Goal: Information Seeking & Learning: Learn about a topic

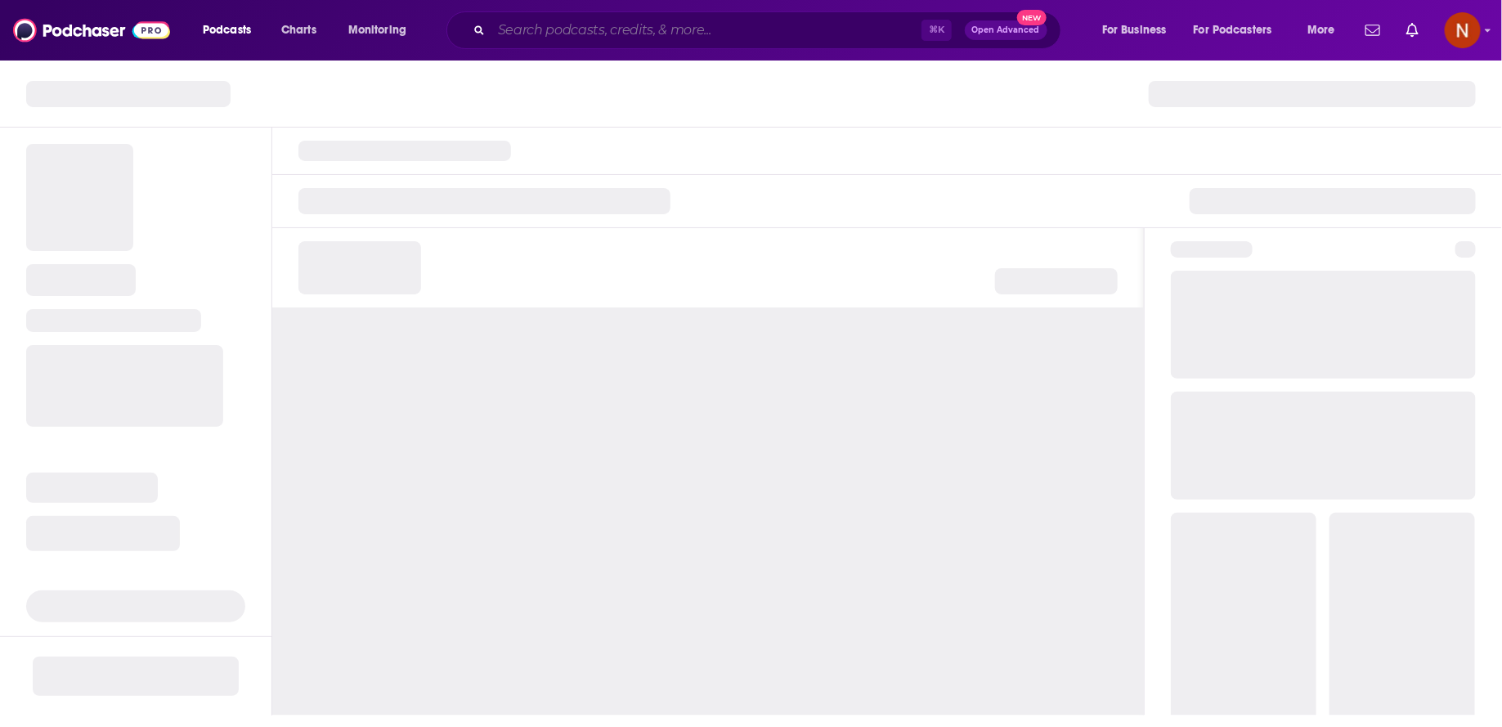
click at [576, 30] on input "Search podcasts, credits, & more..." at bounding box center [706, 30] width 430 height 26
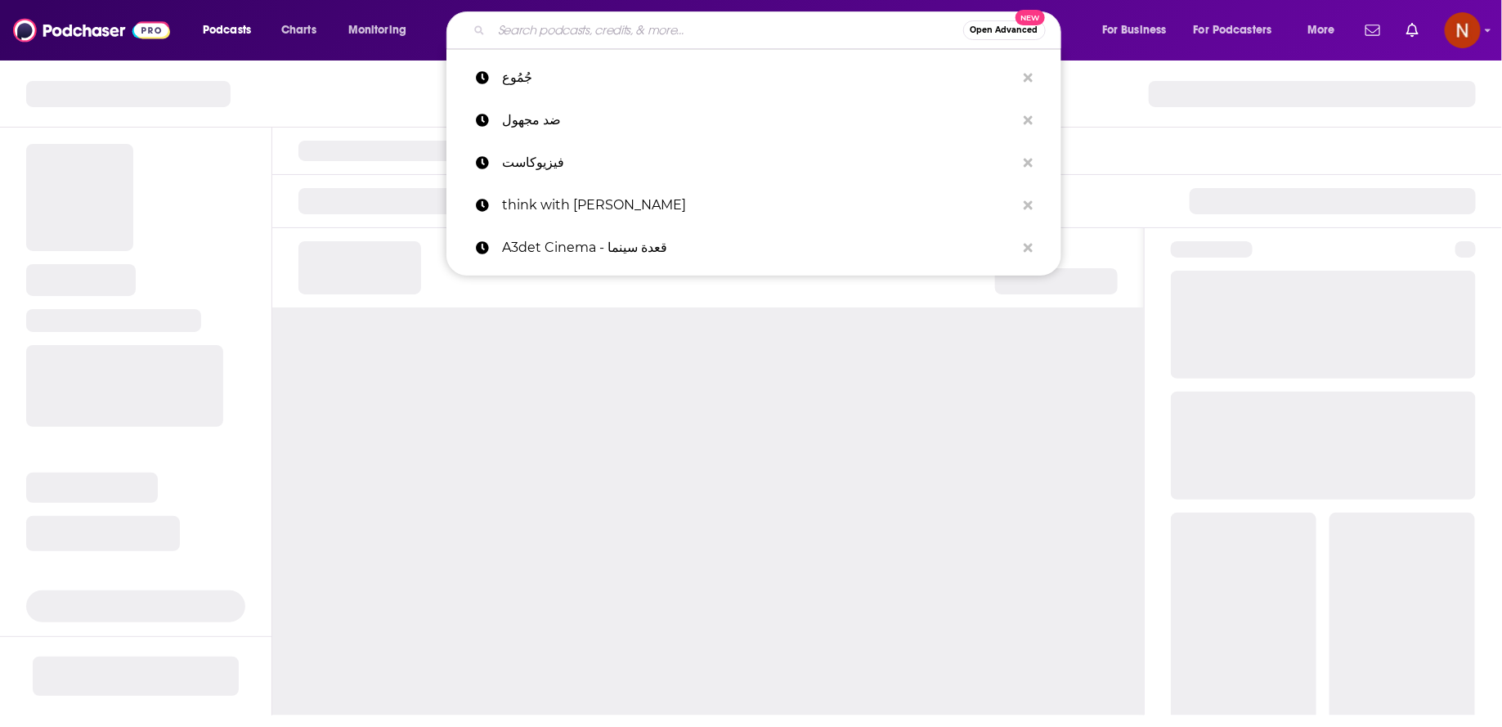
paste input "The cozy side بودكاست"
type input "The cozy side بودكاست"
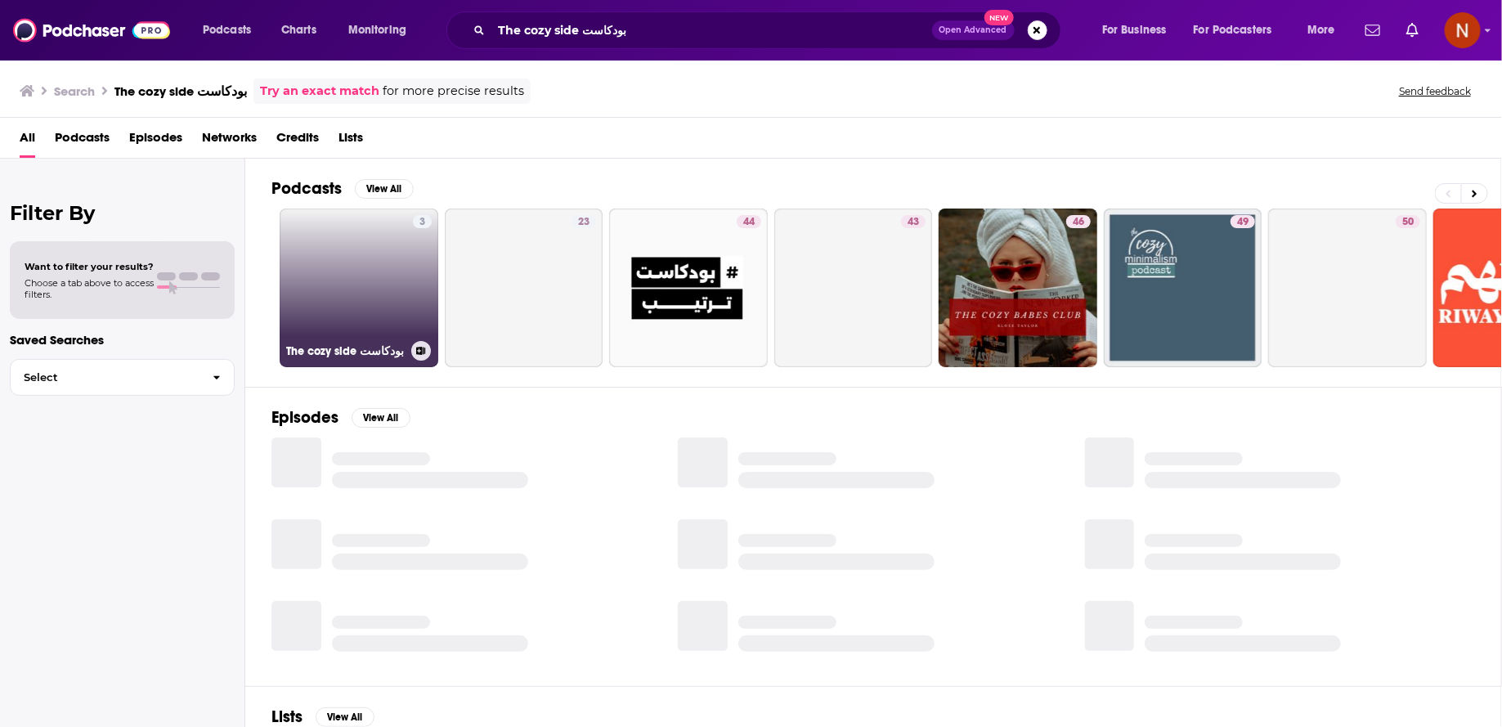
click at [406, 322] on link "3 The cozy side بودكاست" at bounding box center [359, 288] width 159 height 159
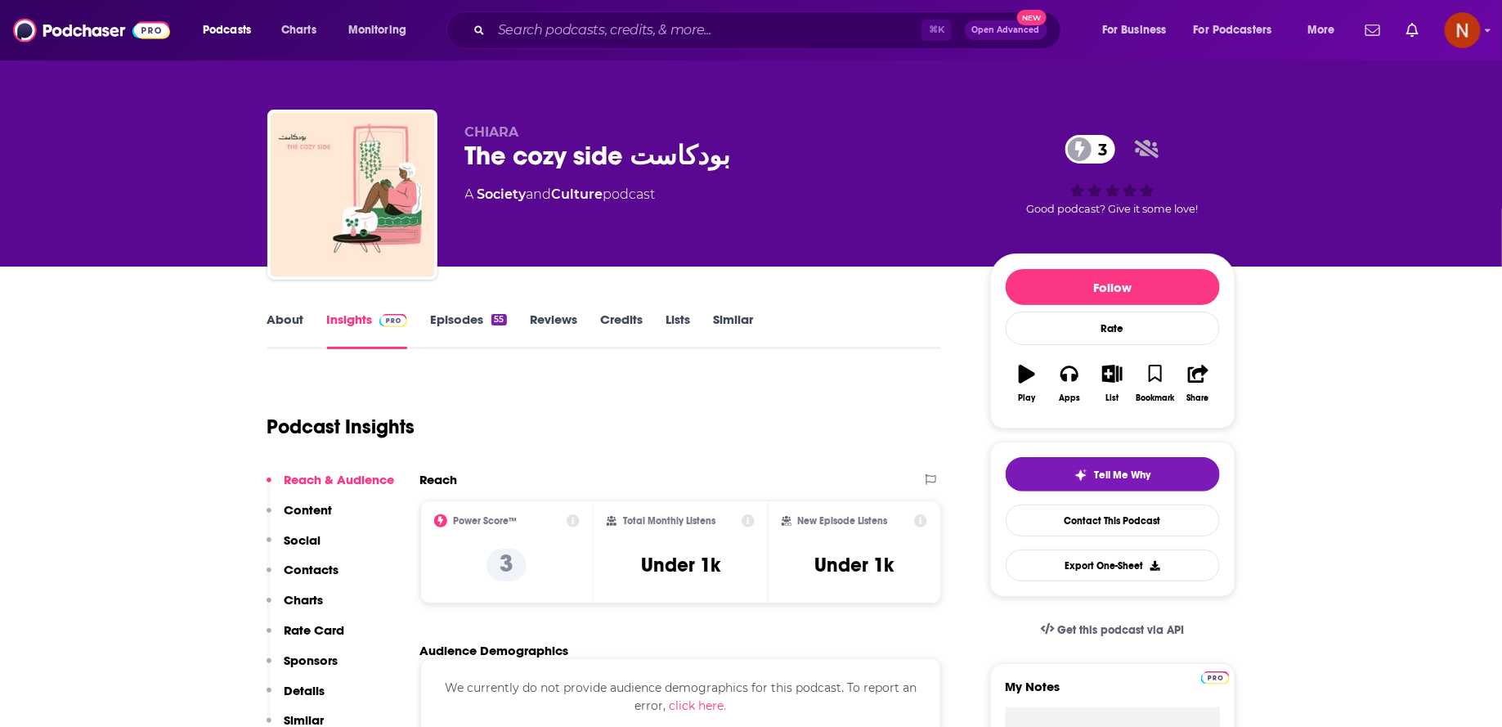
click at [479, 325] on link "Episodes 55" at bounding box center [468, 331] width 76 height 38
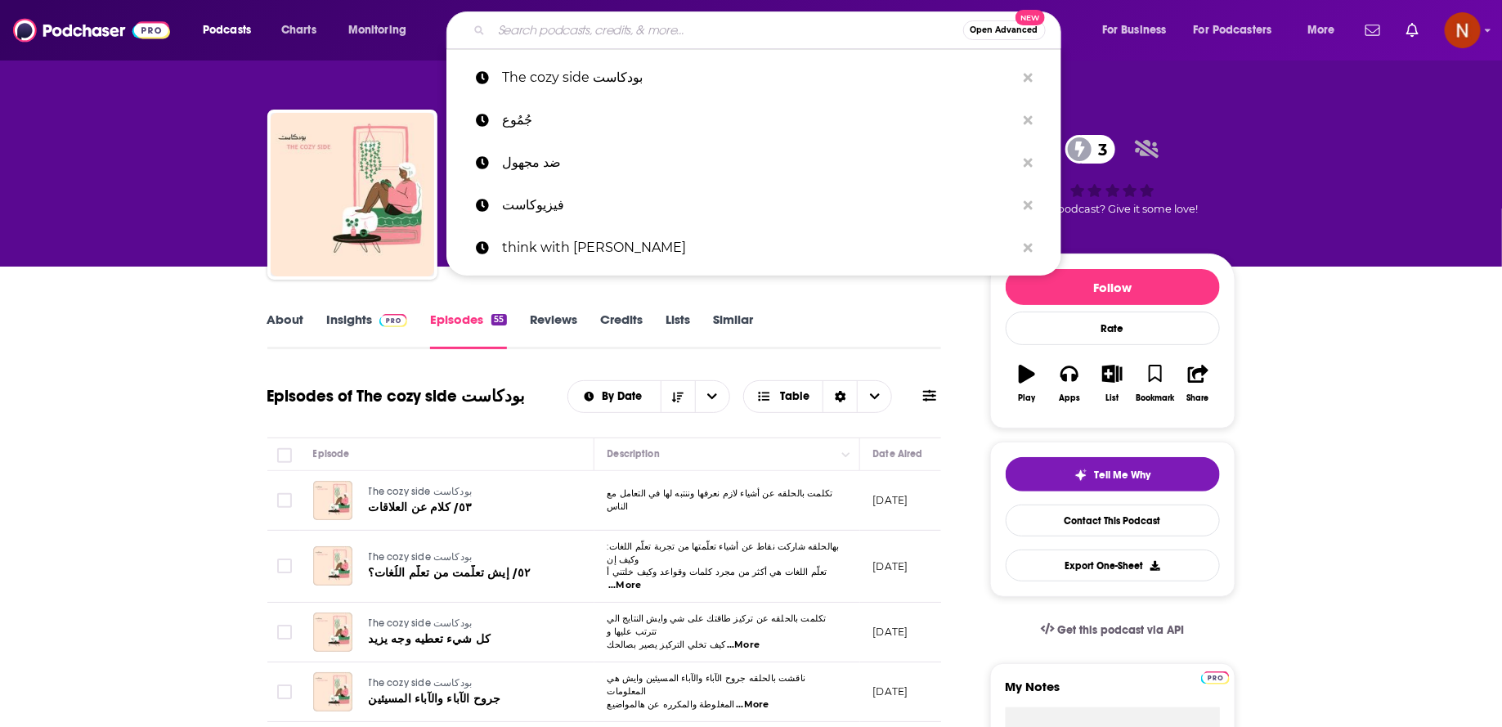
click at [579, 29] on input "Search podcasts, credits, & more..." at bounding box center [727, 30] width 472 height 26
paste input "مع [PERSON_NAME]"
type input "مع [PERSON_NAME]"
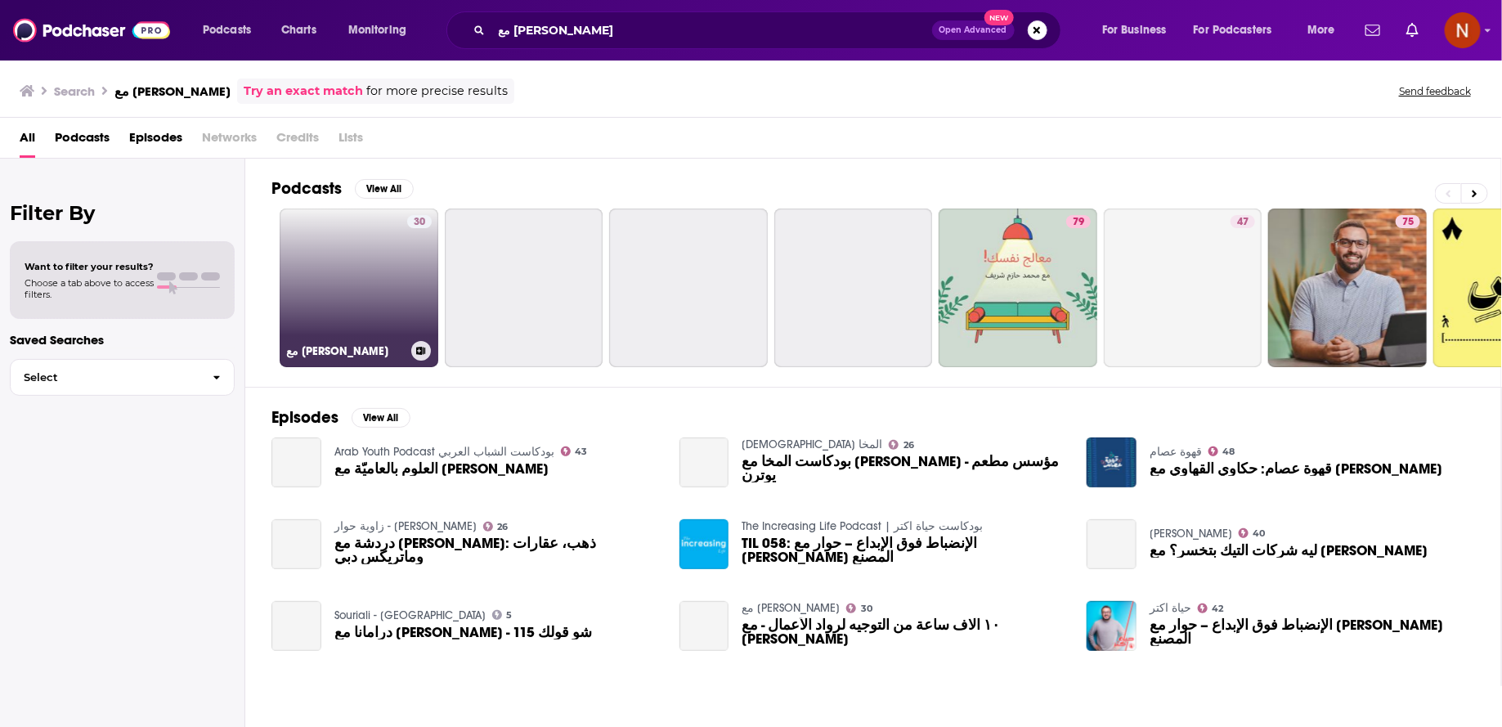
click at [384, 307] on link "30 مع [PERSON_NAME]" at bounding box center [359, 288] width 159 height 159
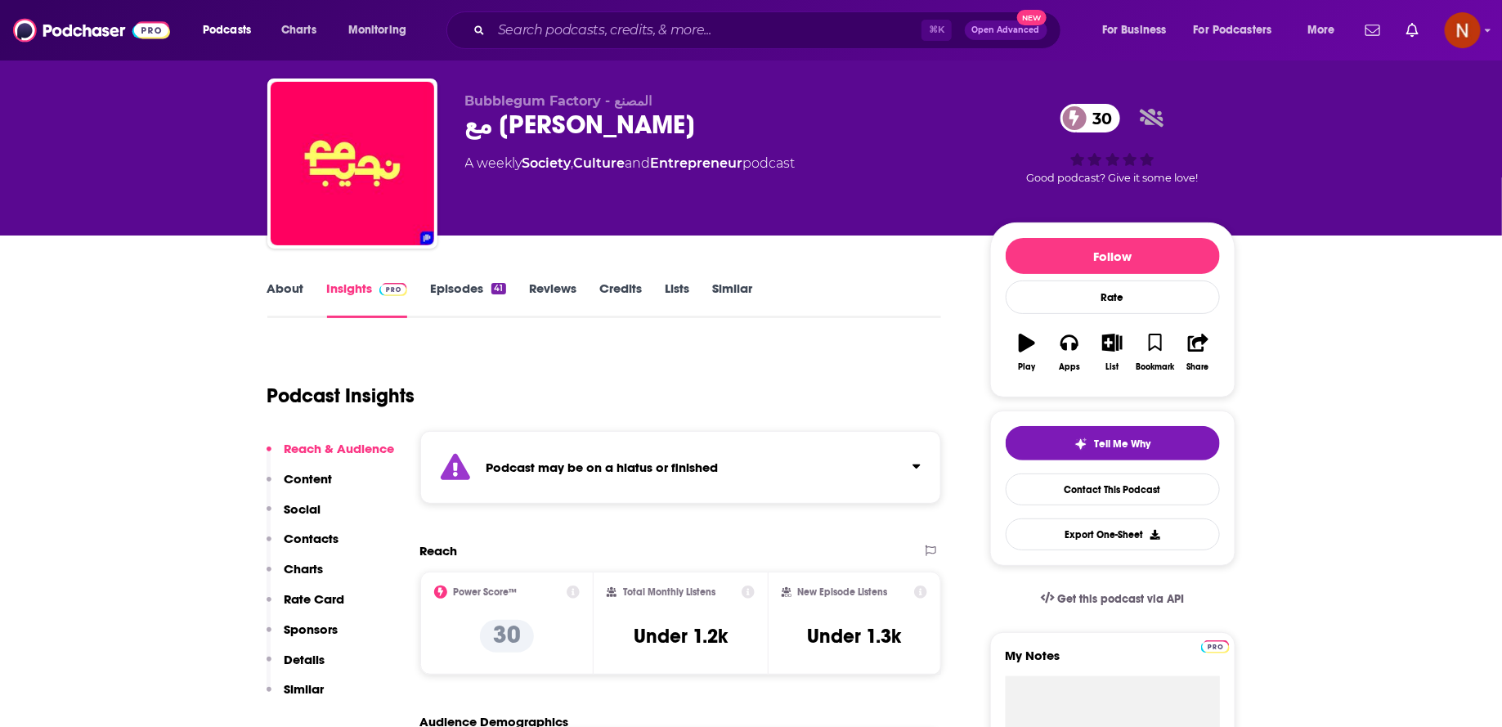
scroll to position [52, 0]
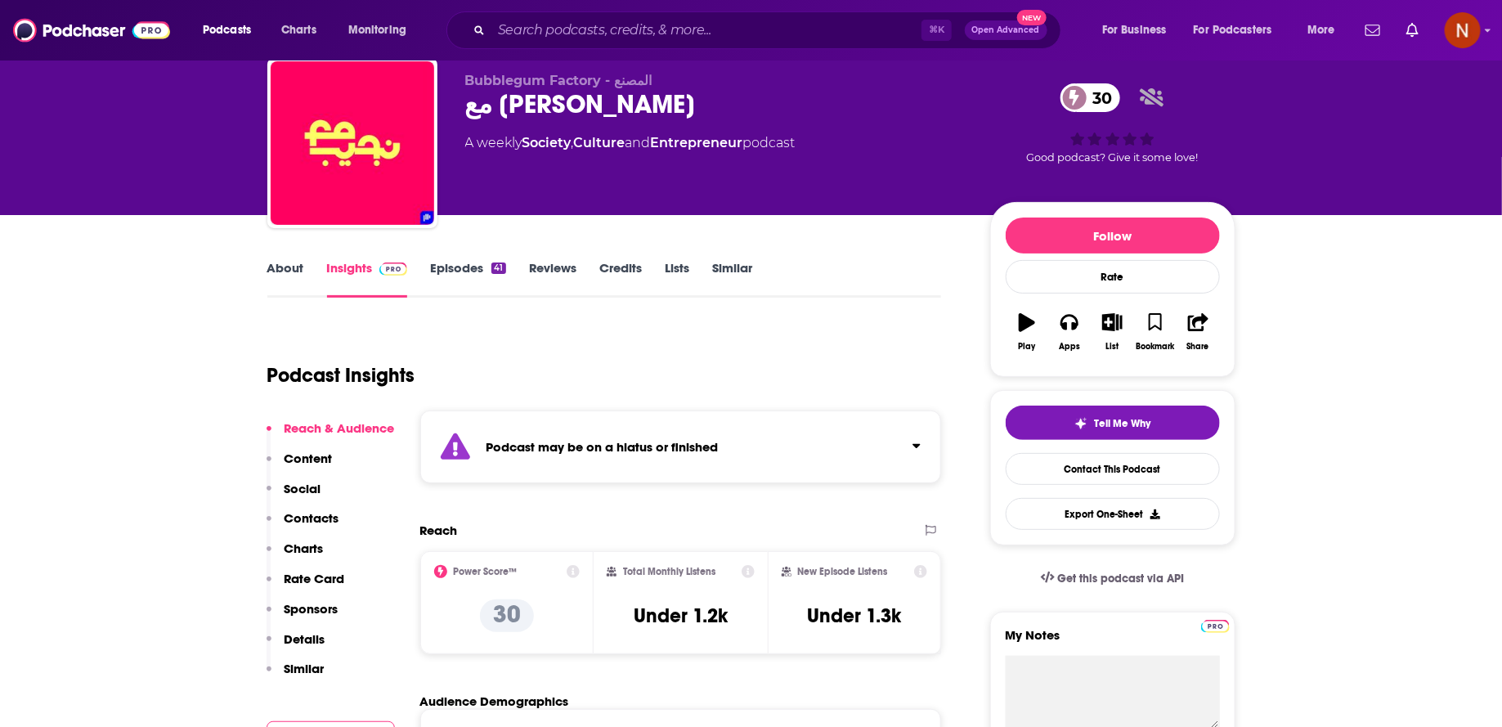
click at [608, 439] on strong "Podcast may be on a hiatus or finished" at bounding box center [603, 447] width 232 height 16
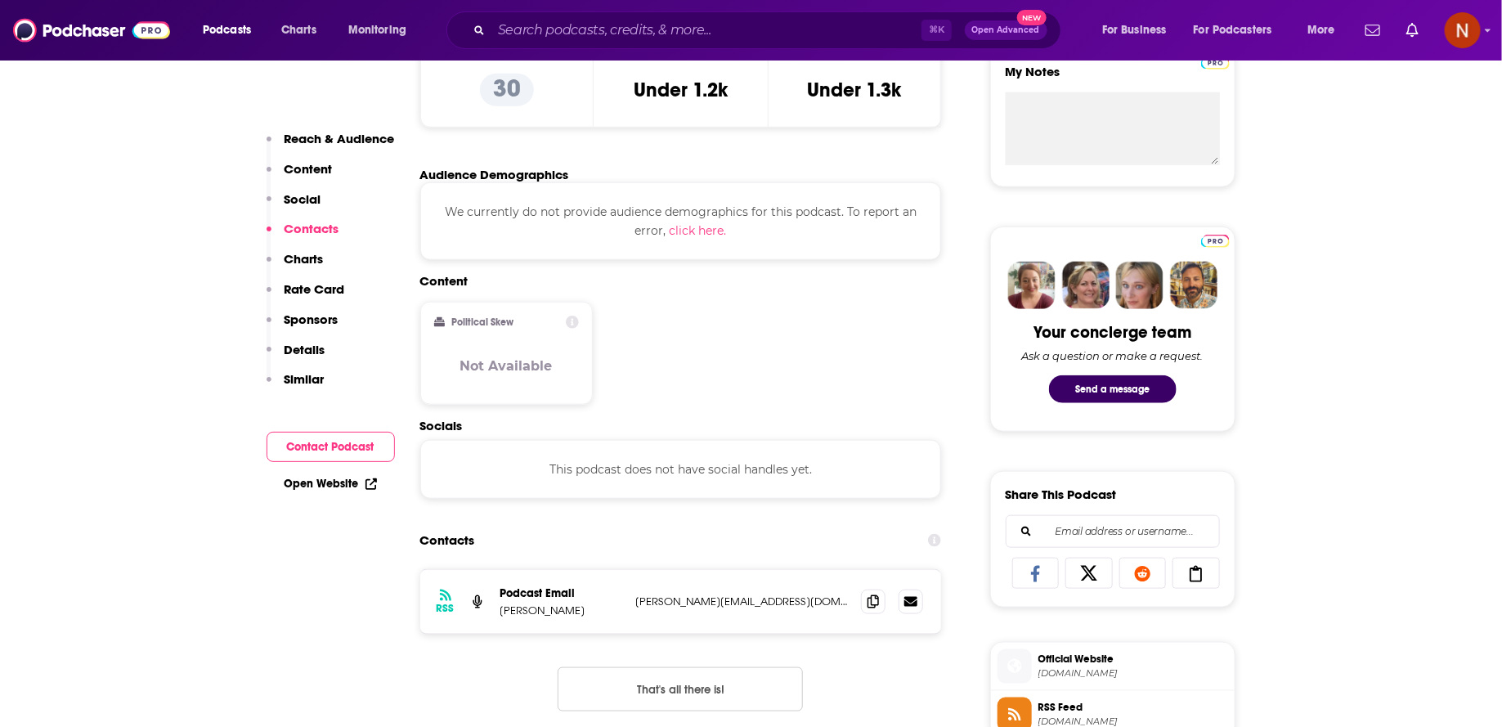
scroll to position [1064, 0]
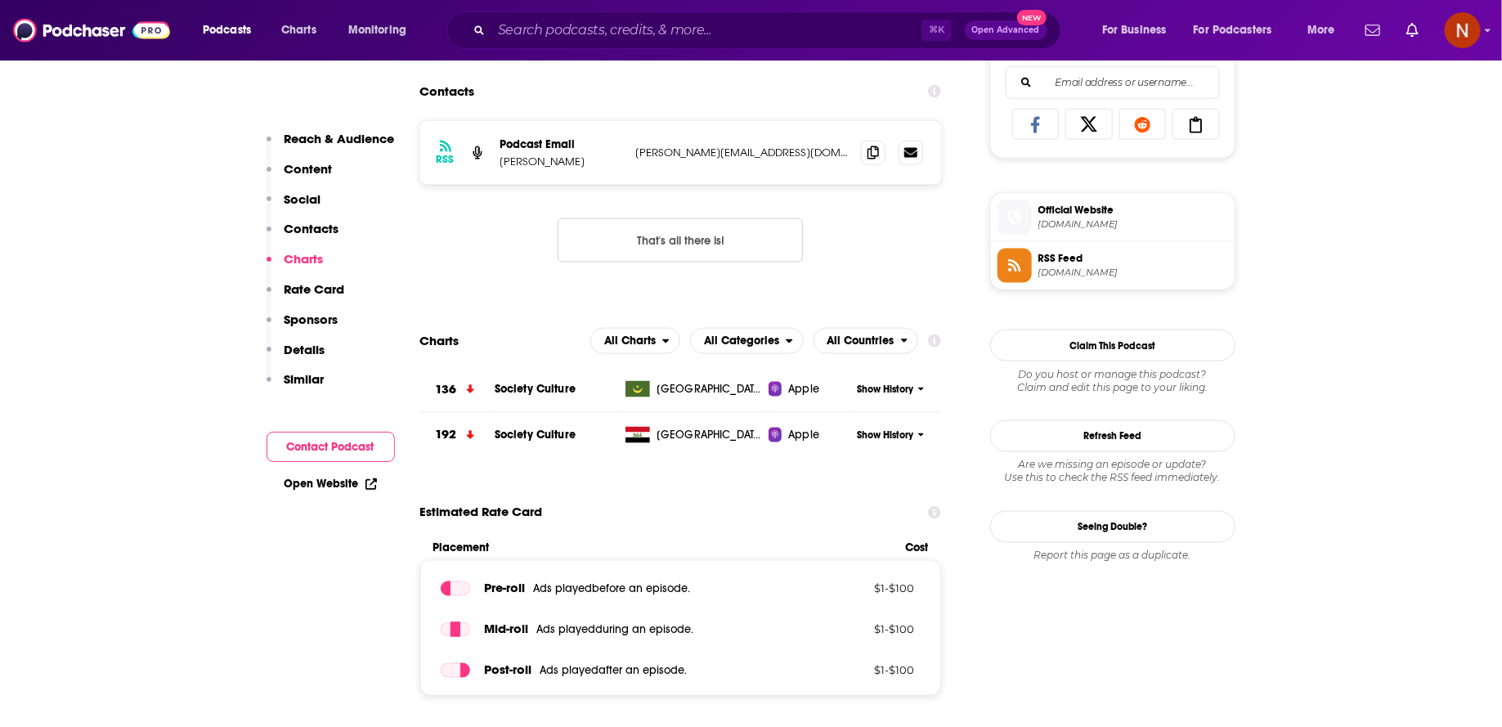
click at [1115, 257] on span "RSS Feed" at bounding box center [1133, 258] width 190 height 15
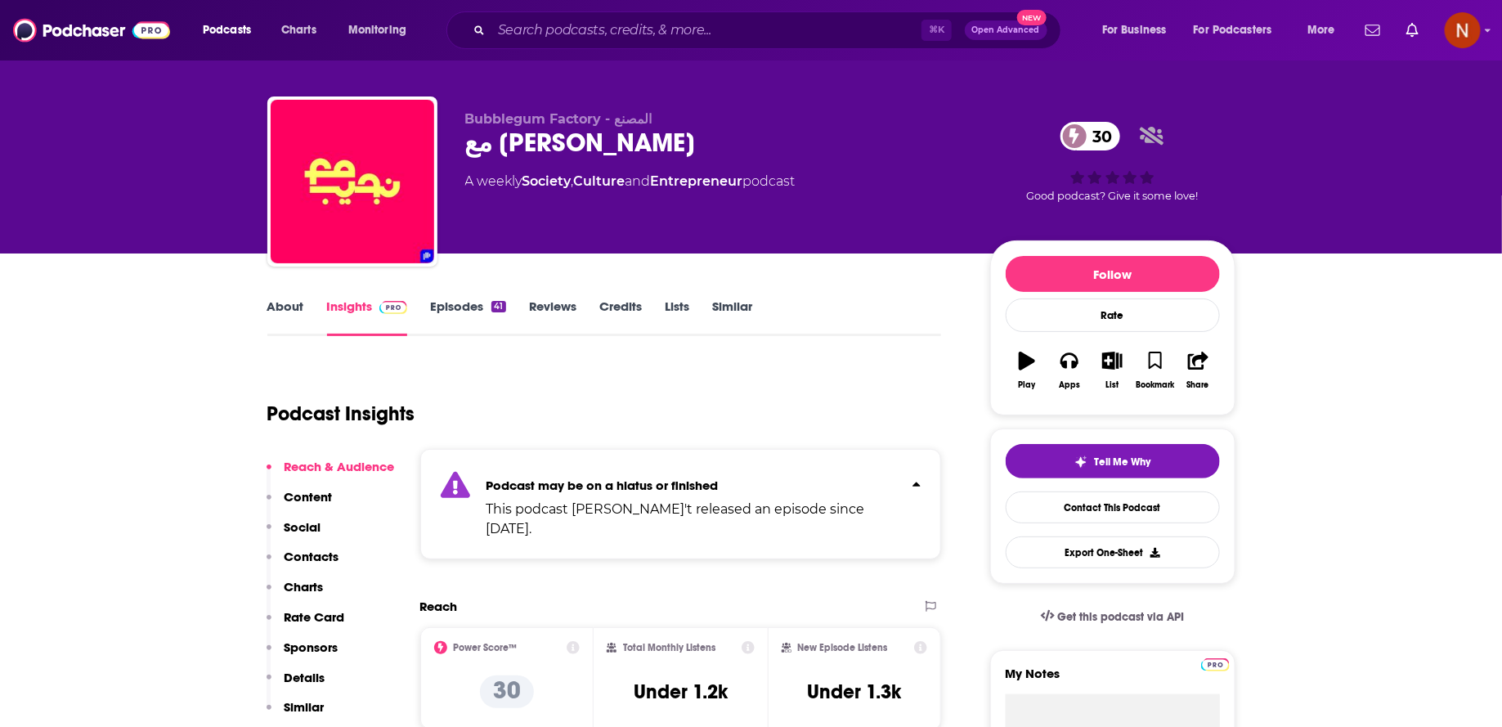
scroll to position [0, 0]
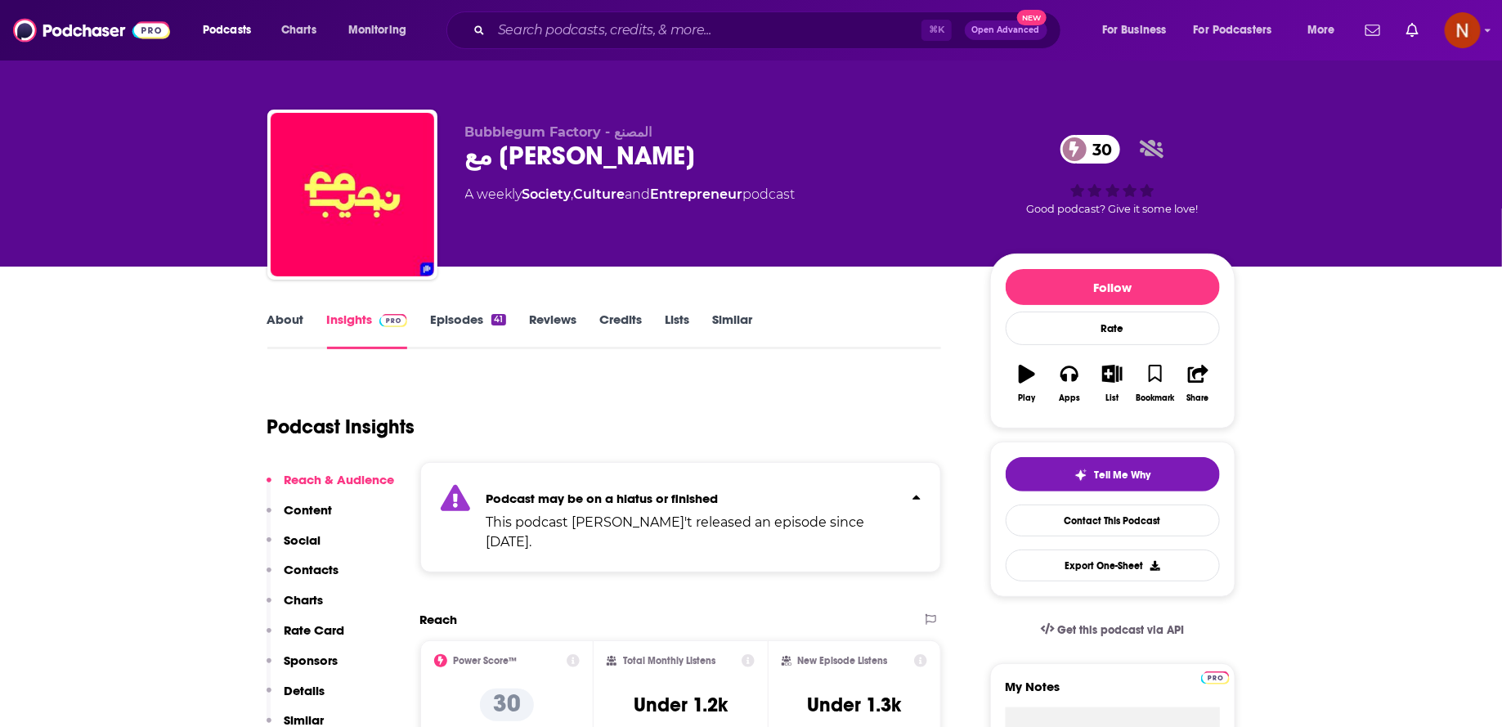
click at [566, 137] on span "Bubblegum Factory - المصنع" at bounding box center [558, 132] width 187 height 16
click at [587, 137] on span "Bubblegum Factory - المصنع" at bounding box center [558, 132] width 187 height 16
drag, startPoint x: 614, startPoint y: 137, endPoint x: 657, endPoint y: 138, distance: 43.3
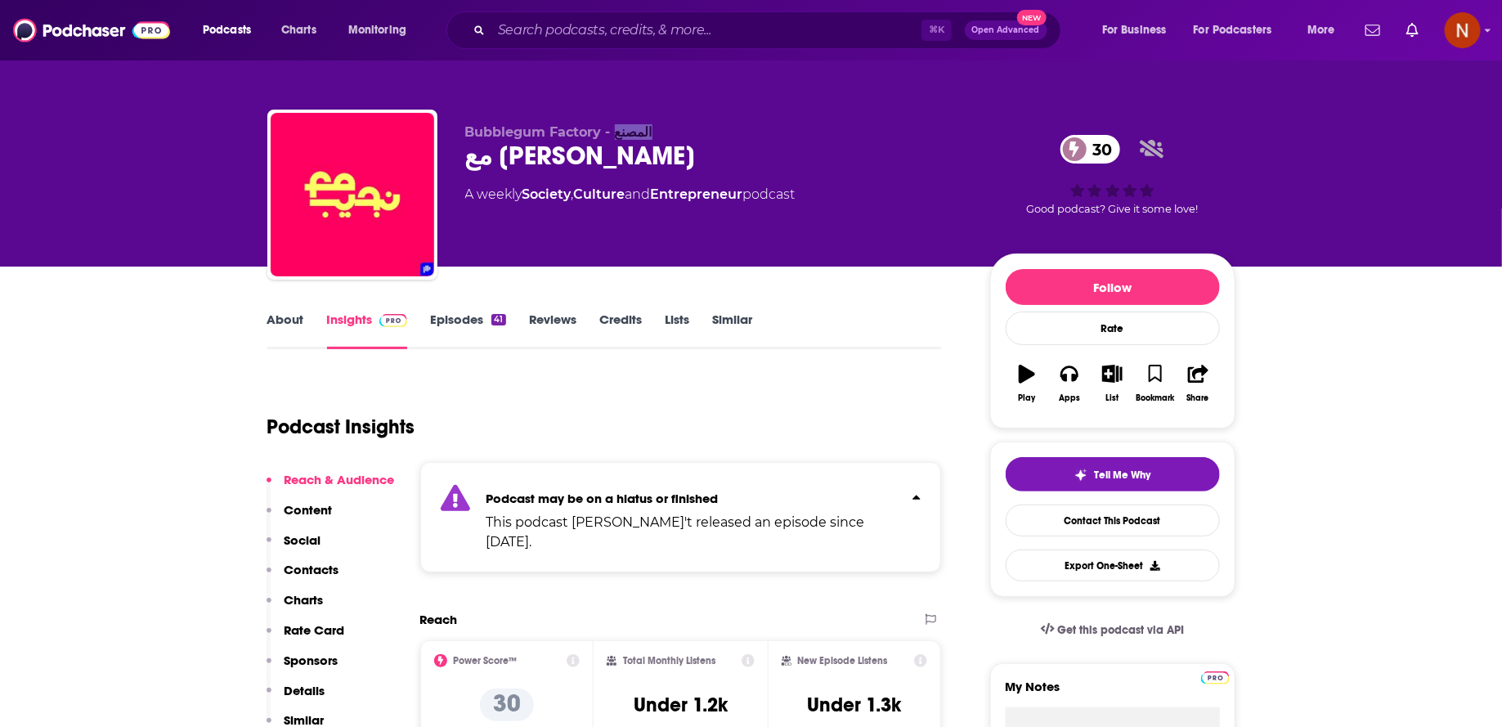
click at [657, 139] on p "Bubblegum Factory - المصنع" at bounding box center [714, 132] width 499 height 16
copy span "المصنع"
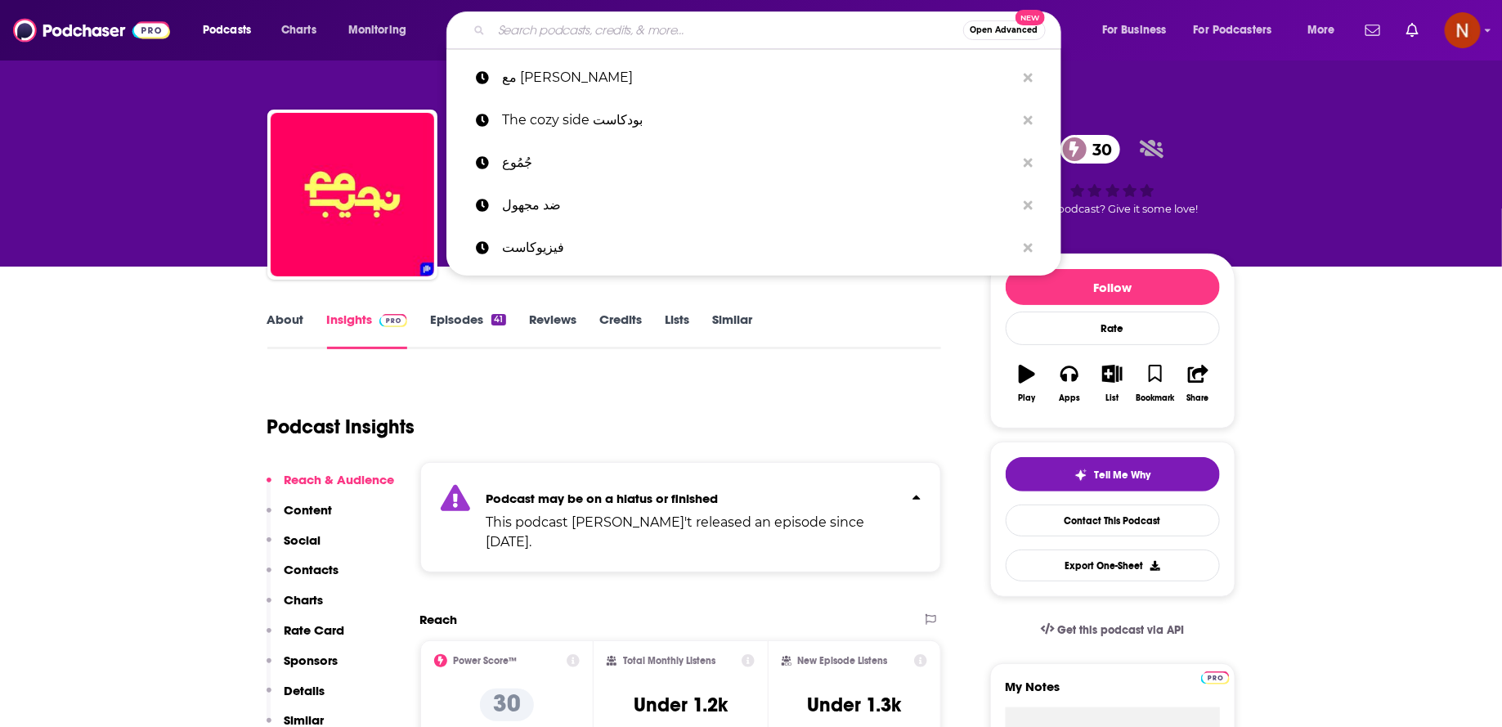
click at [653, 35] on input "Search podcasts, credits, & more..." at bounding box center [727, 30] width 472 height 26
type input "v"
paste input "المصنع"
type input "المصنع"
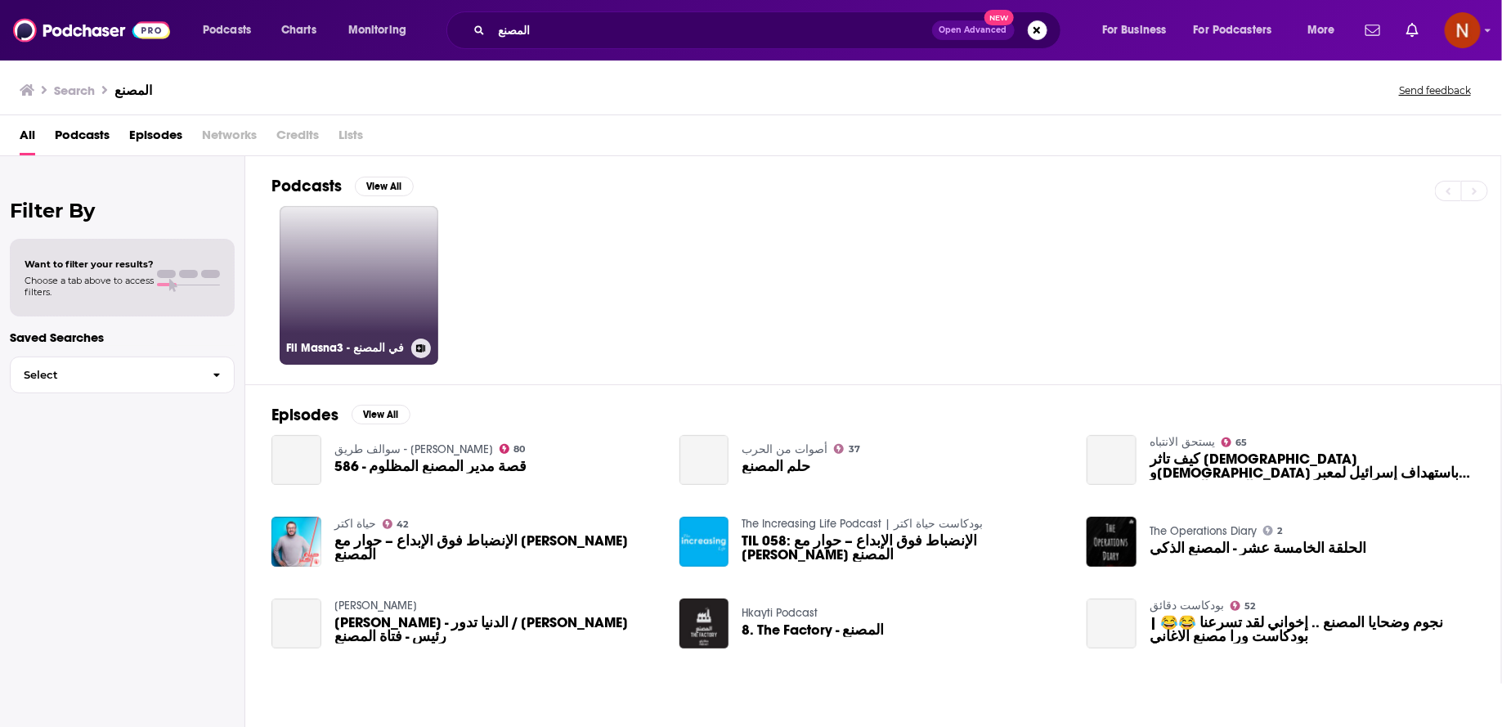
click at [385, 324] on link "Fil Masna3 - في المصنع" at bounding box center [359, 285] width 159 height 159
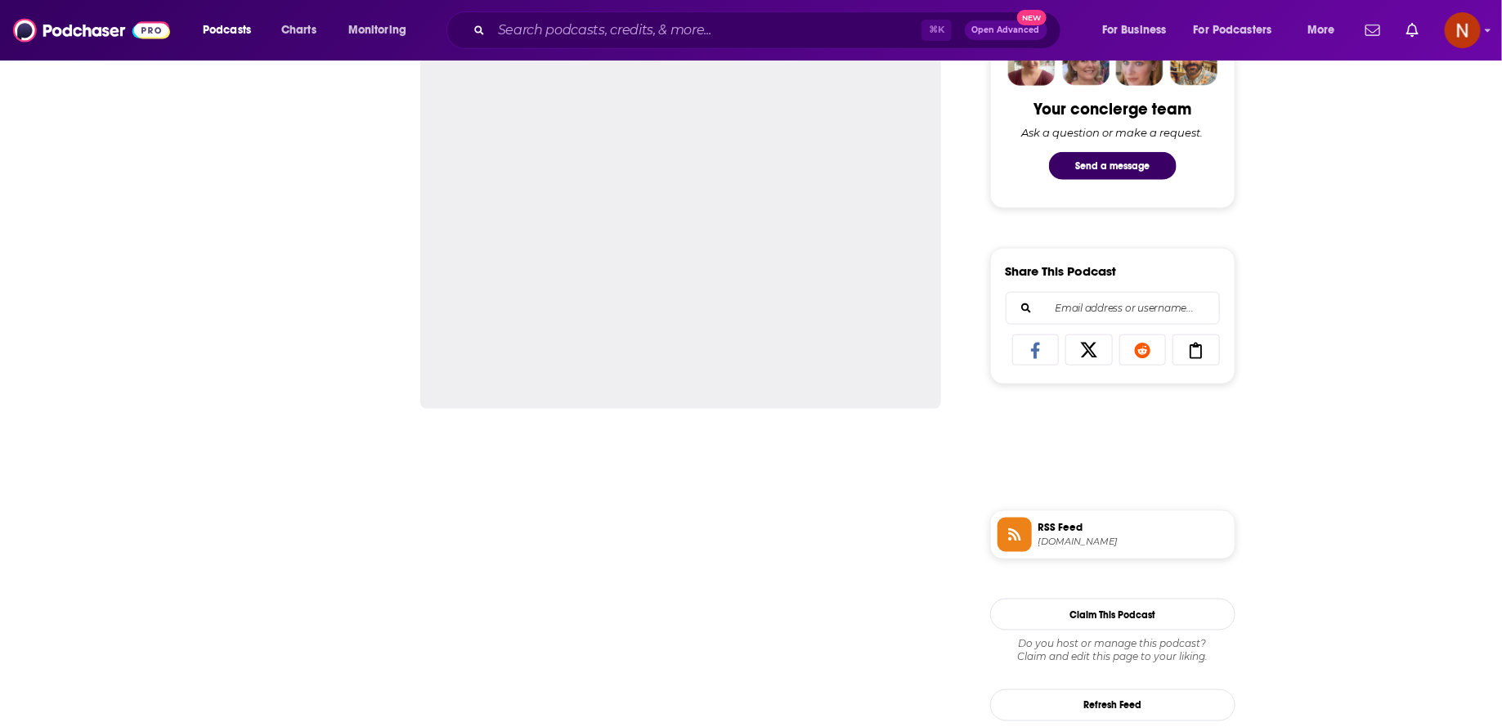
scroll to position [954, 0]
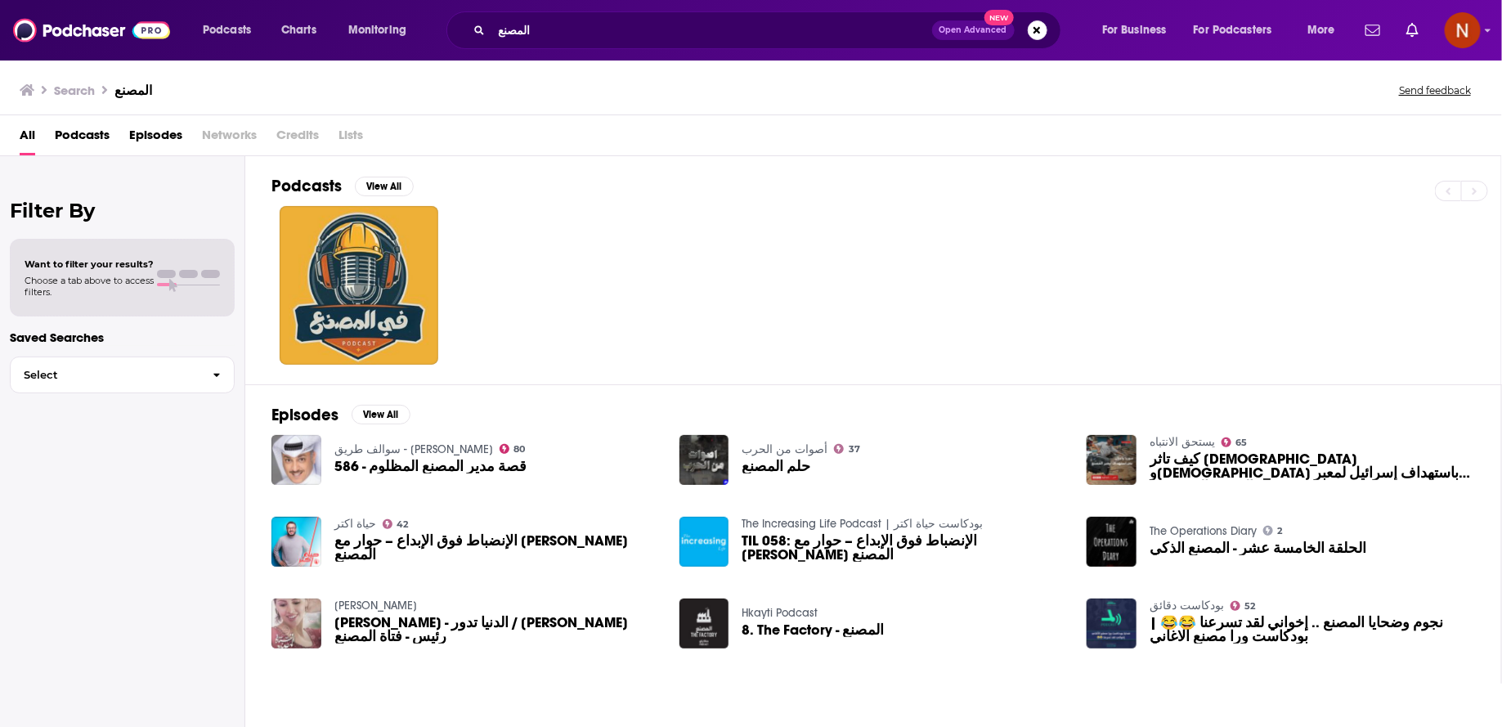
click at [462, 545] on span "الإنضباط فوق الإبداع – حوار مع [PERSON_NAME] المصنع" at bounding box center [496, 548] width 325 height 28
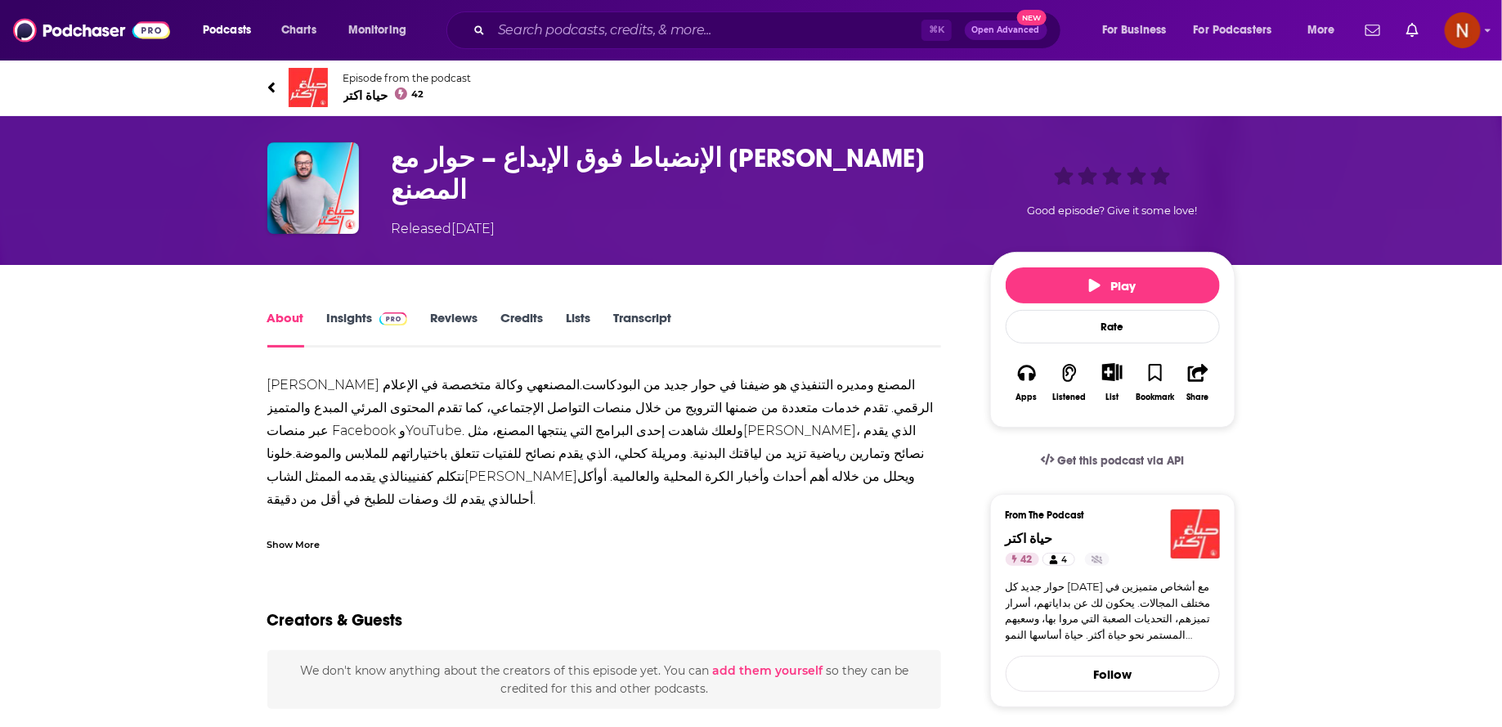
click at [357, 90] on span "حياة اكتر 42" at bounding box center [407, 95] width 128 height 16
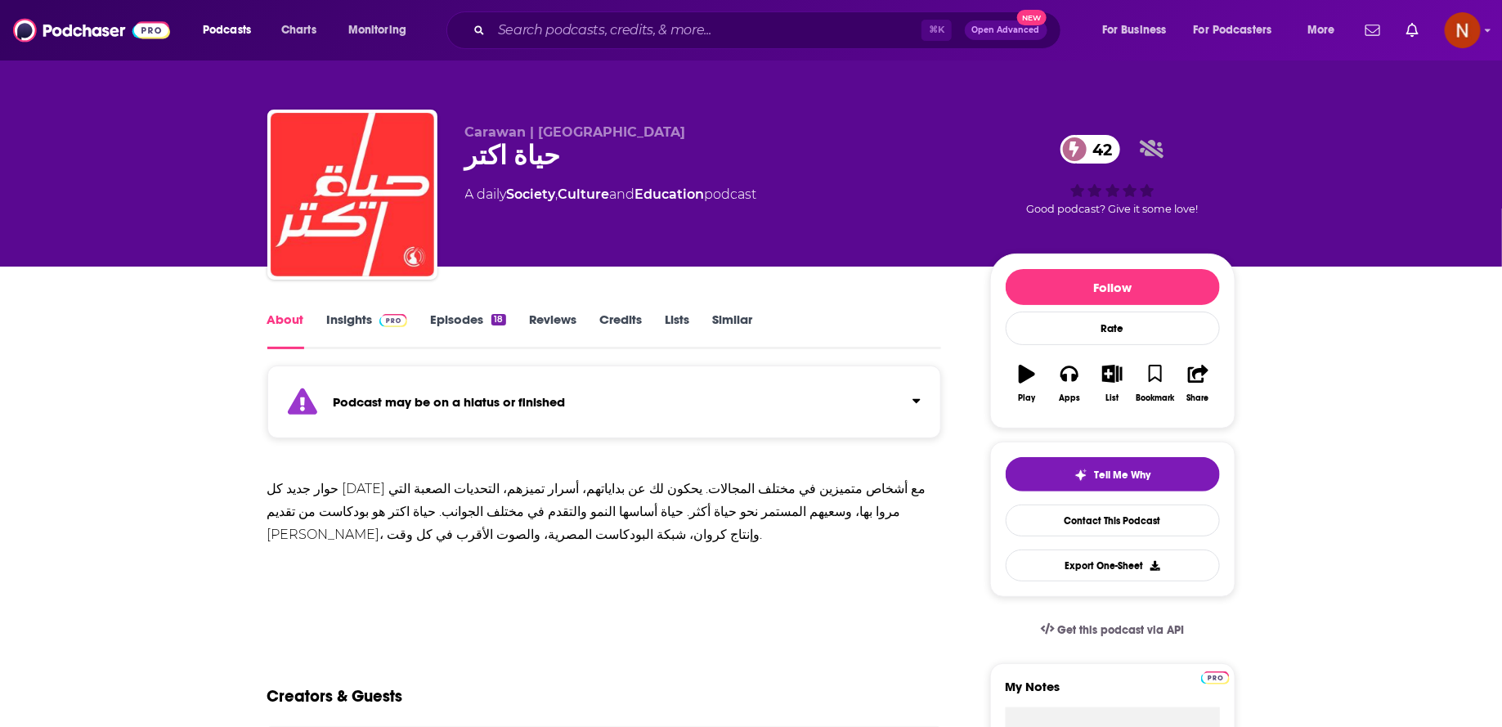
click at [539, 396] on strong "Podcast may be on a hiatus or finished" at bounding box center [450, 402] width 232 height 16
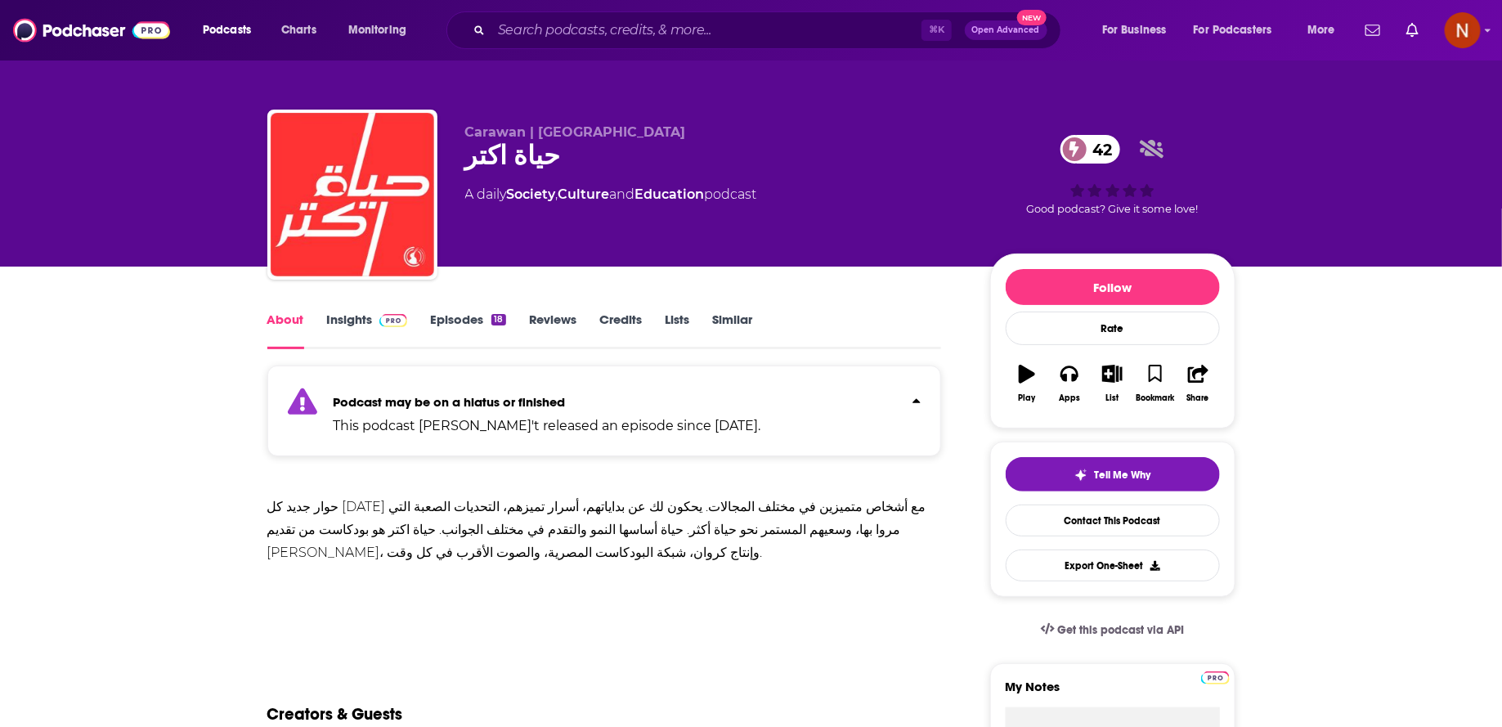
click at [592, 505] on div "حوار جديد كل [DATE] مع أشخاص متميزين في مختلف المجالات. يحكون لك عن بداياتهم، أ…" at bounding box center [604, 530] width 675 height 69
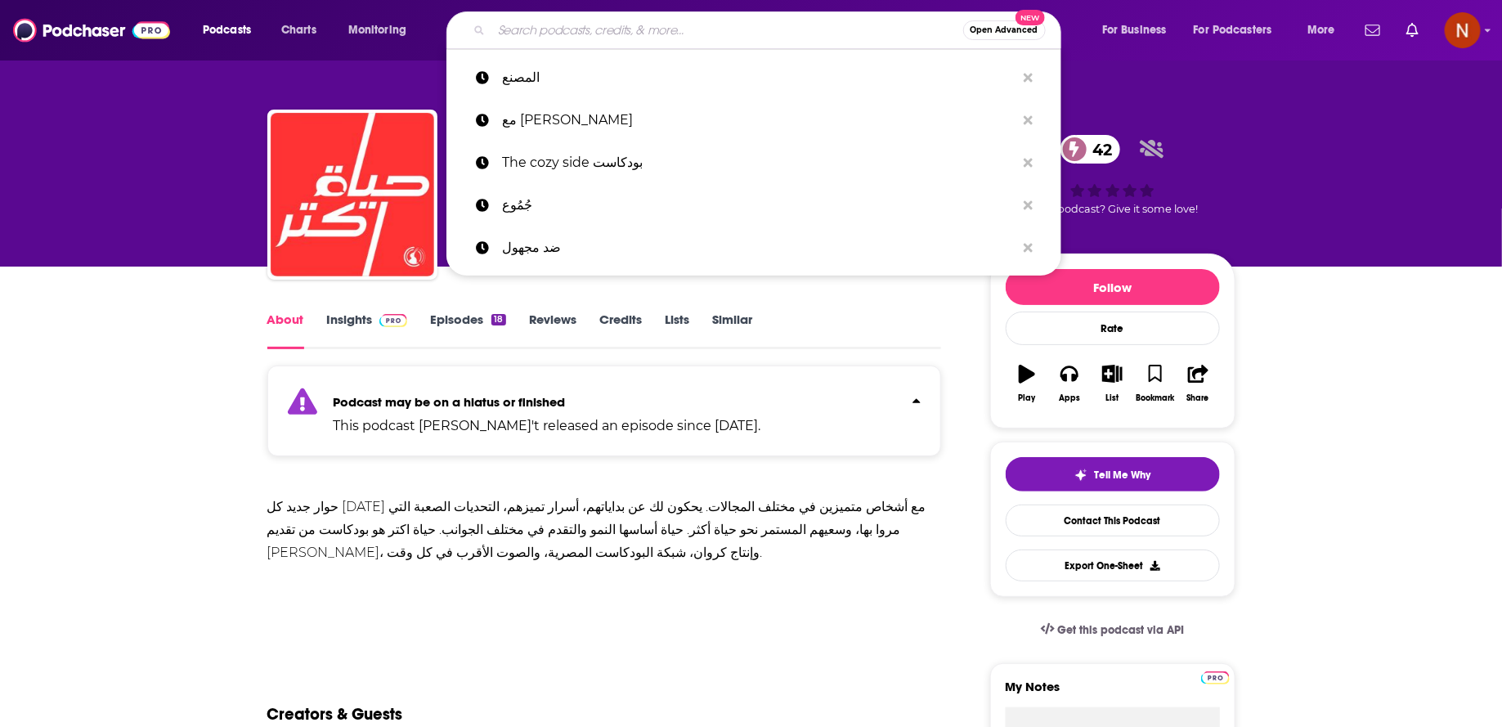
click at [545, 34] on input "Search podcasts, credits, & more..." at bounding box center [727, 30] width 472 height 26
paste input "Dark Side Podcast | بودكاست دارك سايد"
type input "Dark Side Podcast | بودكاست دارك سايد"
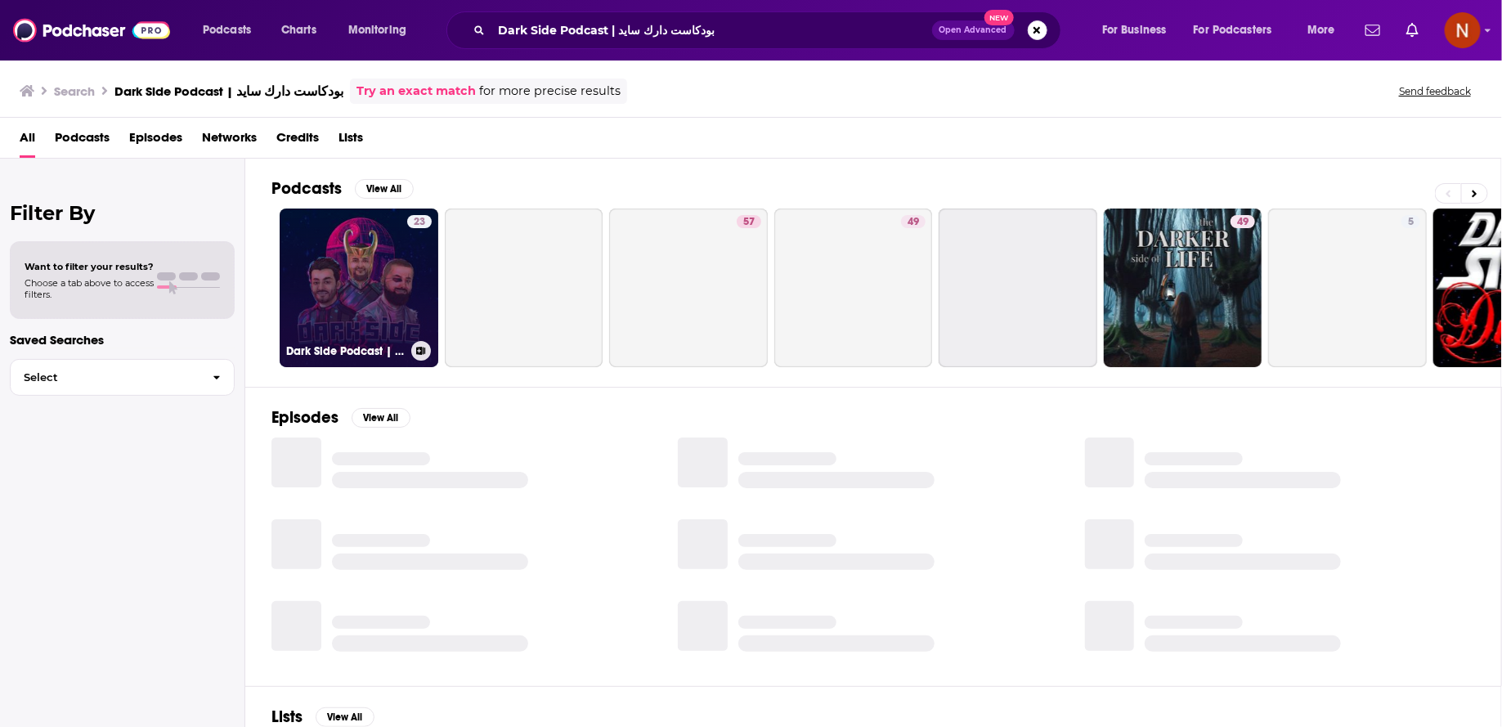
click at [397, 264] on link "23 Dark Side Podcast | بودكاست دارك سايد" at bounding box center [359, 288] width 159 height 159
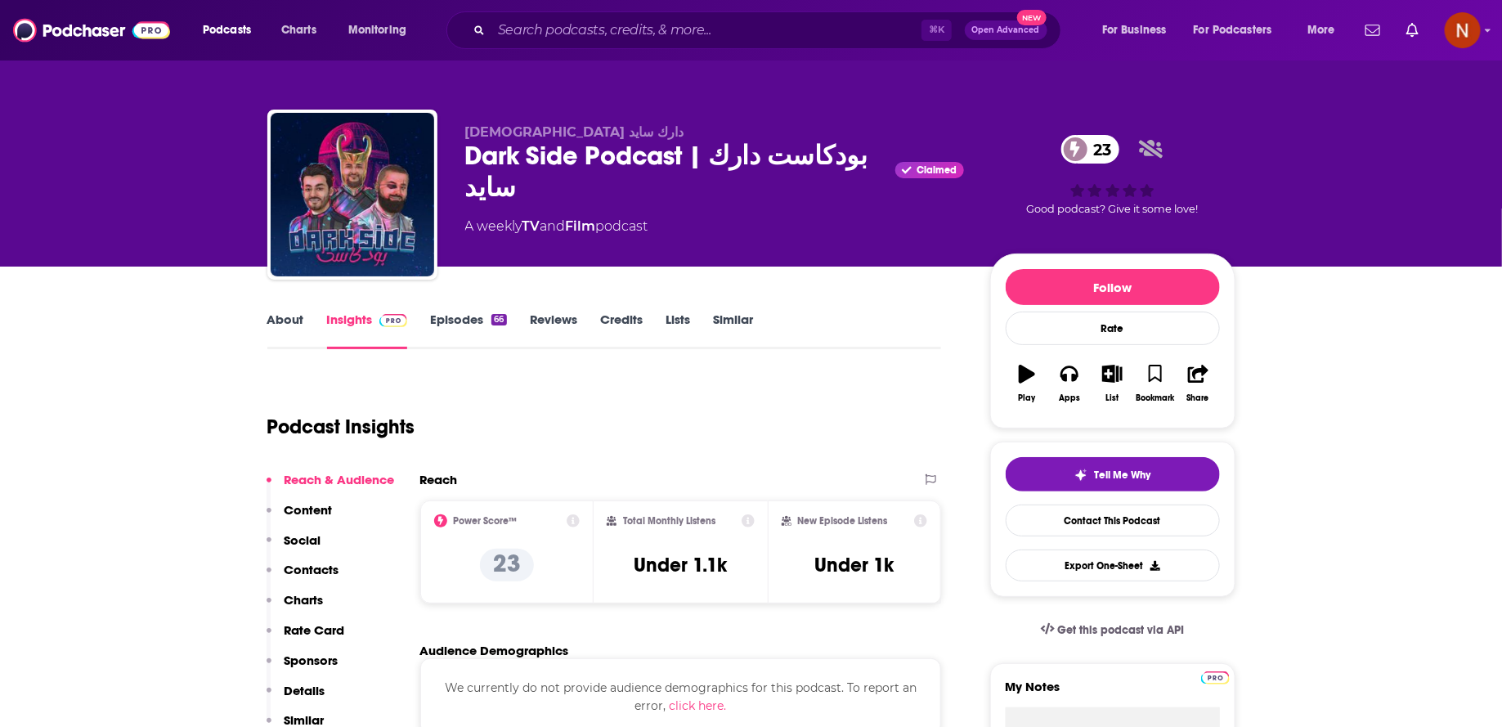
click at [571, 404] on div "Podcast Insights" at bounding box center [598, 416] width 662 height 83
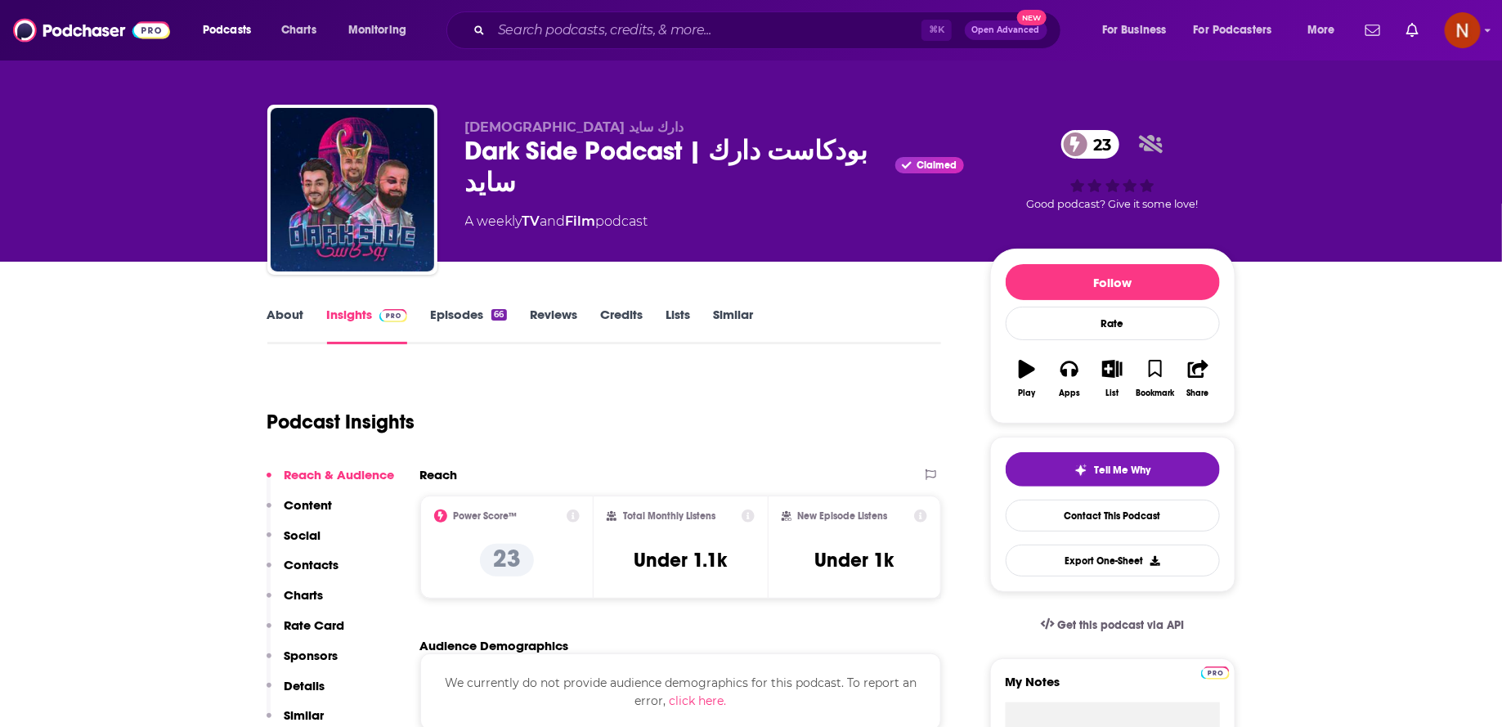
scroll to position [2, 0]
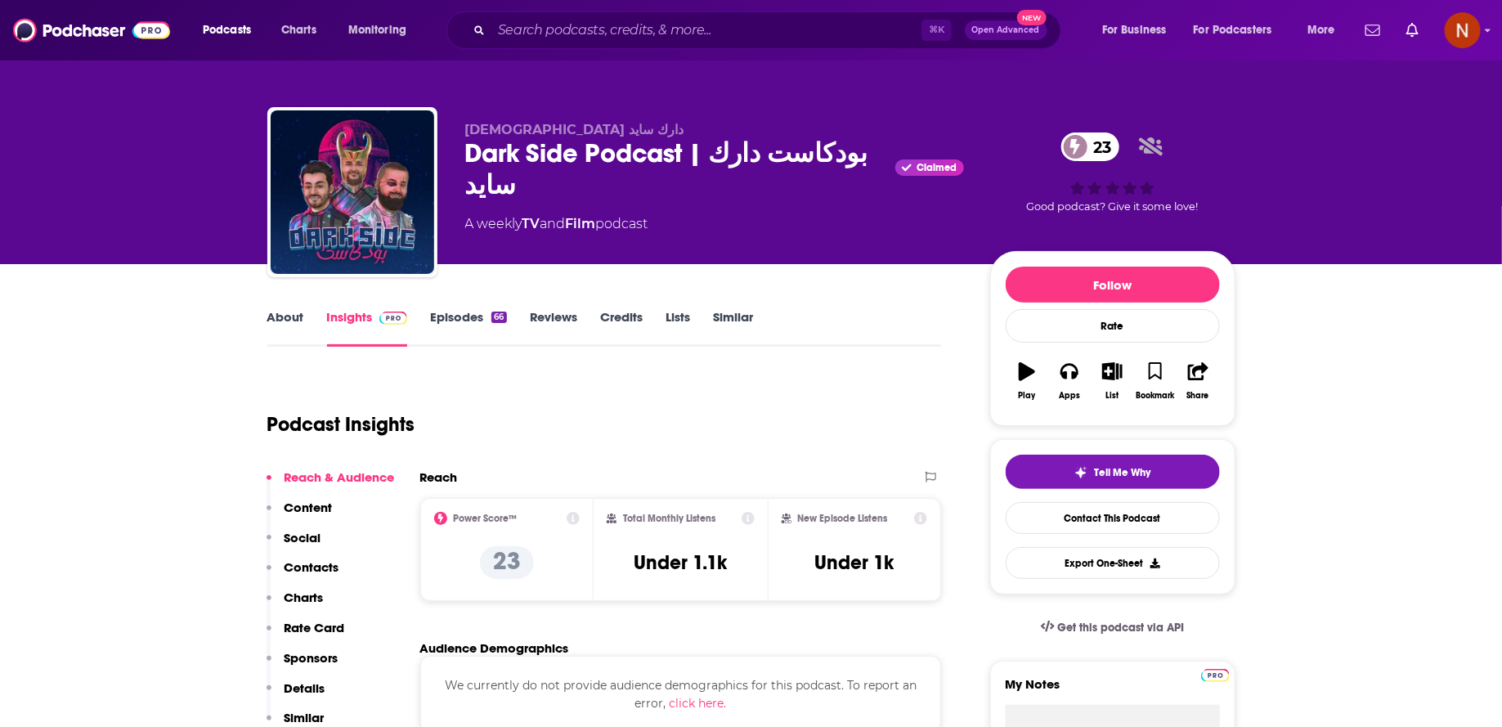
click at [581, 455] on div "Podcast Insights" at bounding box center [604, 421] width 675 height 96
